Goal: Navigation & Orientation: Go to known website

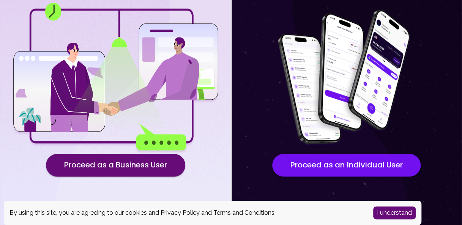
scroll to position [117, 0]
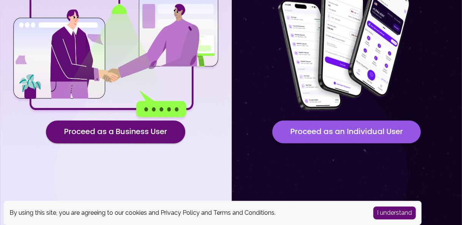
click at [337, 133] on button "Proceed as an Individual User" at bounding box center [346, 132] width 148 height 23
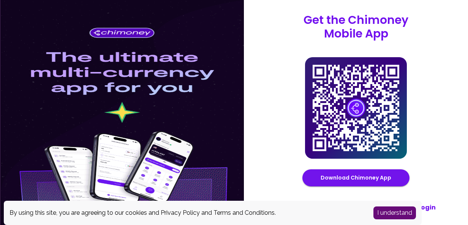
click at [397, 218] on button "I understand" at bounding box center [394, 213] width 43 height 13
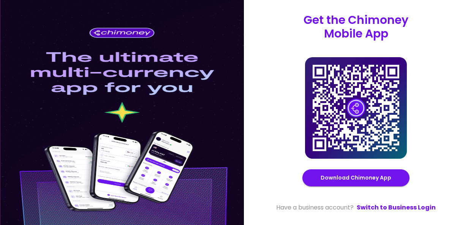
click at [246, 70] on div "Get the Chimoney Mobile App Chimoney Mobile App Download Chimoney App Have a bu…" at bounding box center [356, 112] width 224 height 225
click at [291, 150] on div "Get the Chimoney Mobile App Chimoney Mobile App Download Chimoney App Have a bu…" at bounding box center [356, 112] width 164 height 199
click at [180, 105] on div at bounding box center [122, 112] width 244 height 225
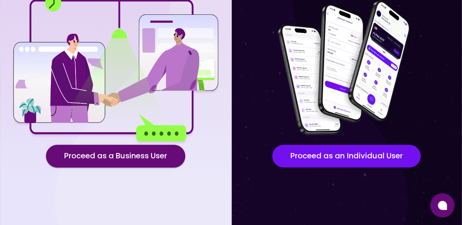
scroll to position [117, 0]
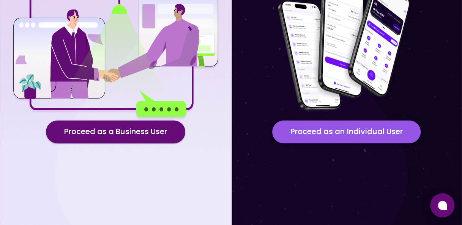
click at [300, 131] on button "Proceed as an Individual User" at bounding box center [346, 132] width 148 height 23
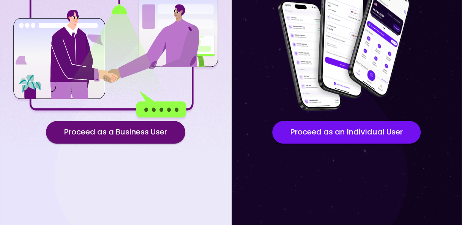
scroll to position [117, 0]
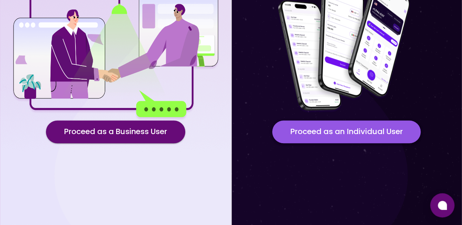
click at [297, 126] on button "Proceed as an Individual User" at bounding box center [346, 132] width 148 height 23
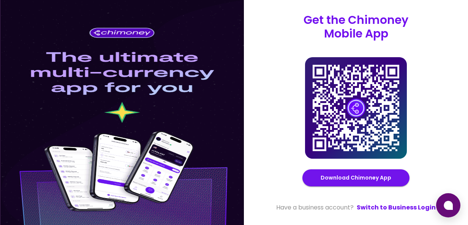
click at [269, 165] on div "Get the Chimoney Mobile App Chimoney Mobile App Download Chimoney App Have a bu…" at bounding box center [356, 112] width 182 height 199
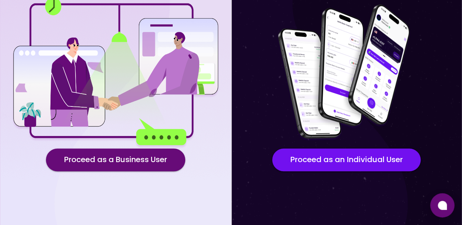
scroll to position [117, 0]
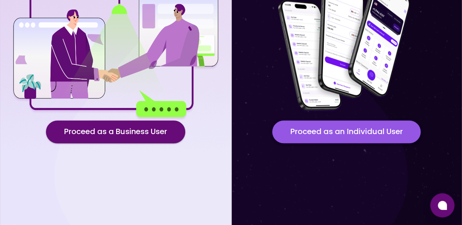
click at [336, 140] on button "Proceed as an Individual User" at bounding box center [346, 132] width 148 height 23
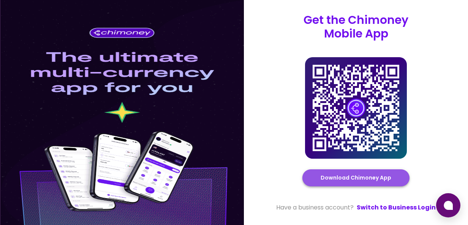
click at [376, 180] on button "Download Chimoney App" at bounding box center [355, 178] width 107 height 17
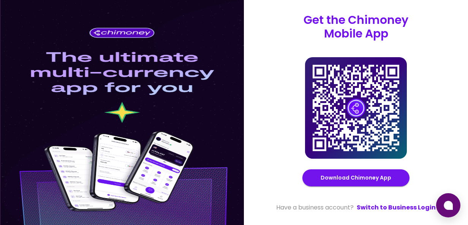
click at [347, 124] on icon at bounding box center [355, 108] width 87 height 87
